Goal: Information Seeking & Learning: Find specific fact

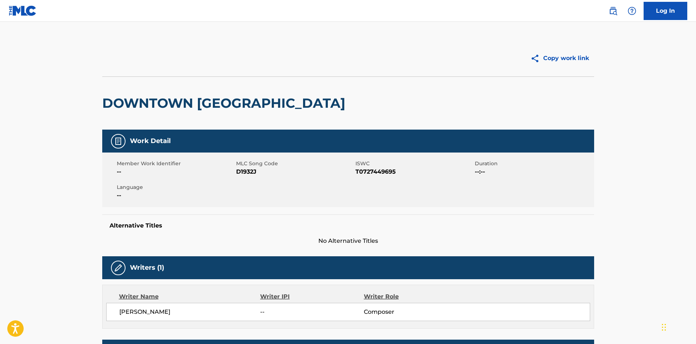
click at [614, 12] on img at bounding box center [613, 11] width 9 height 9
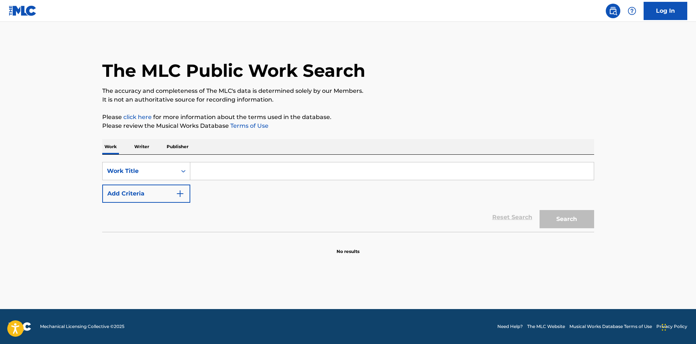
click at [232, 172] on input "Search Form" at bounding box center [392, 170] width 404 height 17
paste input "Desperate Measures"
type input "Desperate Measures"
drag, startPoint x: 170, startPoint y: 194, endPoint x: 181, endPoint y: 177, distance: 20.2
click at [169, 194] on button "Add Criteria" at bounding box center [146, 193] width 88 height 18
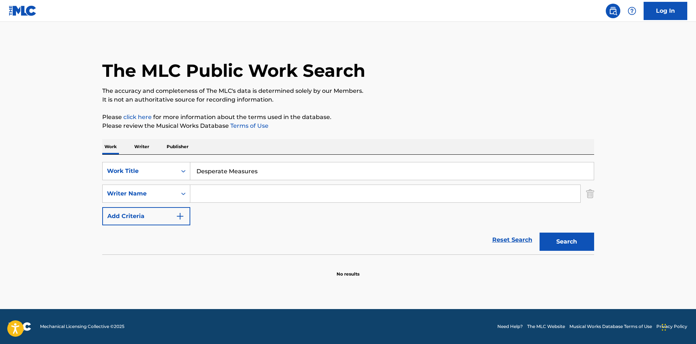
click at [255, 194] on input "Search Form" at bounding box center [385, 193] width 390 height 17
paste input "[PERSON_NAME]"
type input "[PERSON_NAME]"
click at [554, 248] on button "Search" at bounding box center [567, 241] width 55 height 18
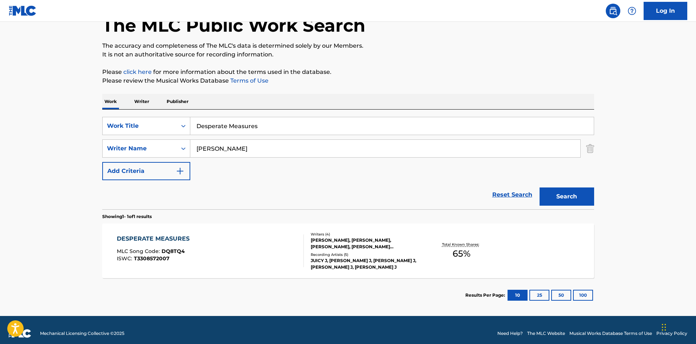
scroll to position [52, 0]
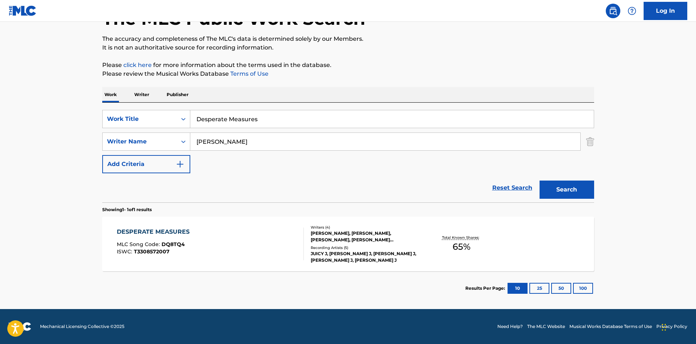
click at [235, 275] on section "Results Per Page: 10 25 50 100" at bounding box center [348, 288] width 492 height 34
click at [224, 234] on div "DESPERATE MEASURES MLC Song Code : DQ8TQ4 ISWC : T3308572007" at bounding box center [210, 243] width 187 height 33
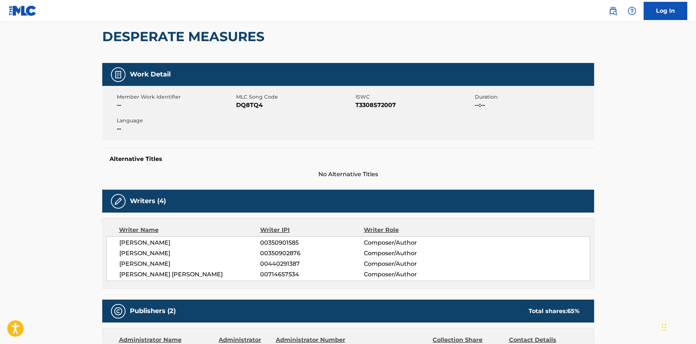
scroll to position [73, 0]
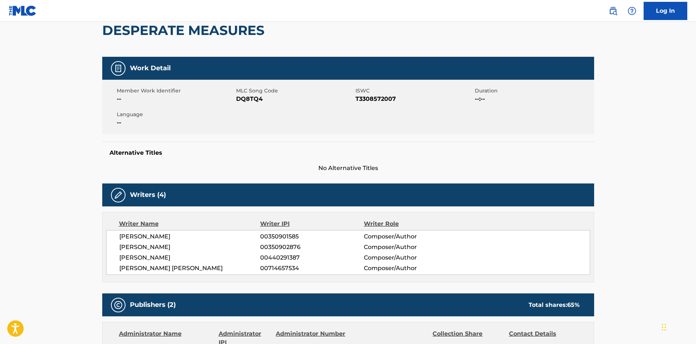
click at [167, 248] on span "[PERSON_NAME]" at bounding box center [189, 247] width 141 height 9
click at [172, 257] on span "[PERSON_NAME]" at bounding box center [189, 257] width 141 height 9
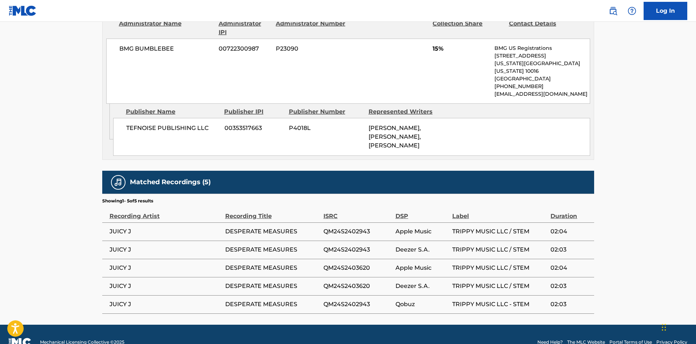
scroll to position [521, 0]
